Goal: Use online tool/utility

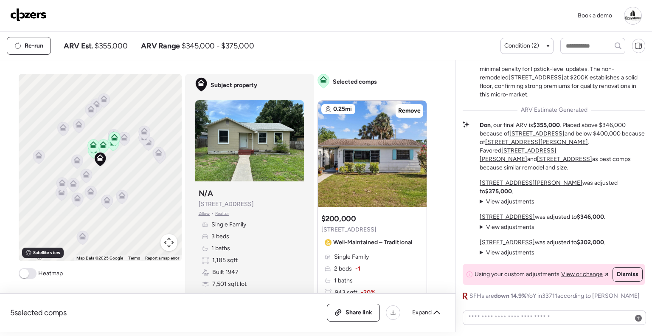
click at [306, 25] on div "Book a demo" at bounding box center [326, 16] width 652 height 32
click at [321, 25] on div "Book a demo" at bounding box center [326, 16] width 652 height 32
click at [204, 10] on div "Book a demo" at bounding box center [325, 16] width 631 height 18
click at [249, 17] on div "Book a demo" at bounding box center [325, 16] width 631 height 18
click at [252, 17] on div "Book a demo" at bounding box center [325, 16] width 631 height 18
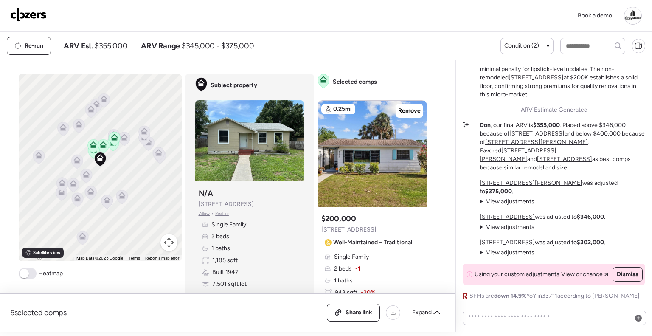
click at [229, 10] on div "Book a demo" at bounding box center [325, 16] width 631 height 18
click at [240, 11] on div "Book a demo" at bounding box center [325, 16] width 631 height 18
click at [261, 10] on div "Book a demo" at bounding box center [325, 16] width 631 height 18
click at [261, 13] on div "Book a demo" at bounding box center [325, 16] width 631 height 18
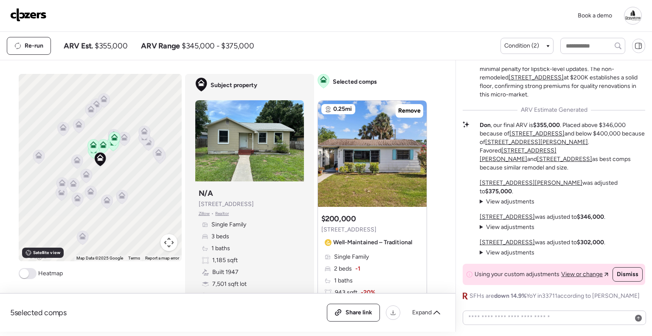
click at [359, 53] on div "Re-run ARV Est. $355,000 ARV Range $345,000 - $375,000" at bounding box center [253, 46] width 493 height 18
click at [359, 46] on div "Re-run ARV Est. $355,000 ARV Range $345,000 - $375,000" at bounding box center [253, 46] width 493 height 18
click at [358, 46] on div "Re-run ARV Est. $355,000 ARV Range $345,000 - $375,000" at bounding box center [253, 46] width 493 height 18
click at [372, 41] on div "Re-run ARV Est. $355,000 ARV Range $345,000 - $375,000" at bounding box center [253, 46] width 493 height 18
click at [372, 43] on div "Re-run ARV Est. $355,000 ARV Range $345,000 - $375,000" at bounding box center [253, 46] width 493 height 18
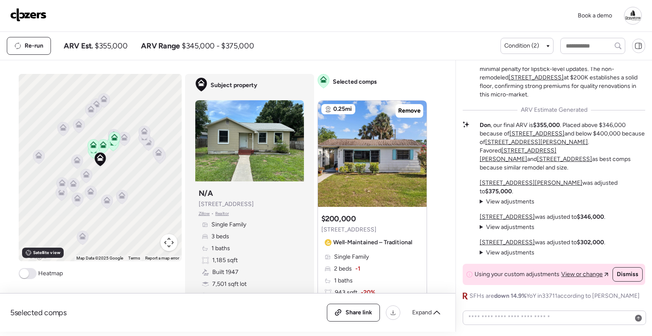
click at [372, 43] on div "Re-run ARV Est. $355,000 ARV Range $345,000 - $375,000" at bounding box center [253, 46] width 493 height 18
click at [374, 45] on div "Re-run ARV Est. $355,000 ARV Range $345,000 - $375,000" at bounding box center [253, 46] width 493 height 18
